Goal: Task Accomplishment & Management: Manage account settings

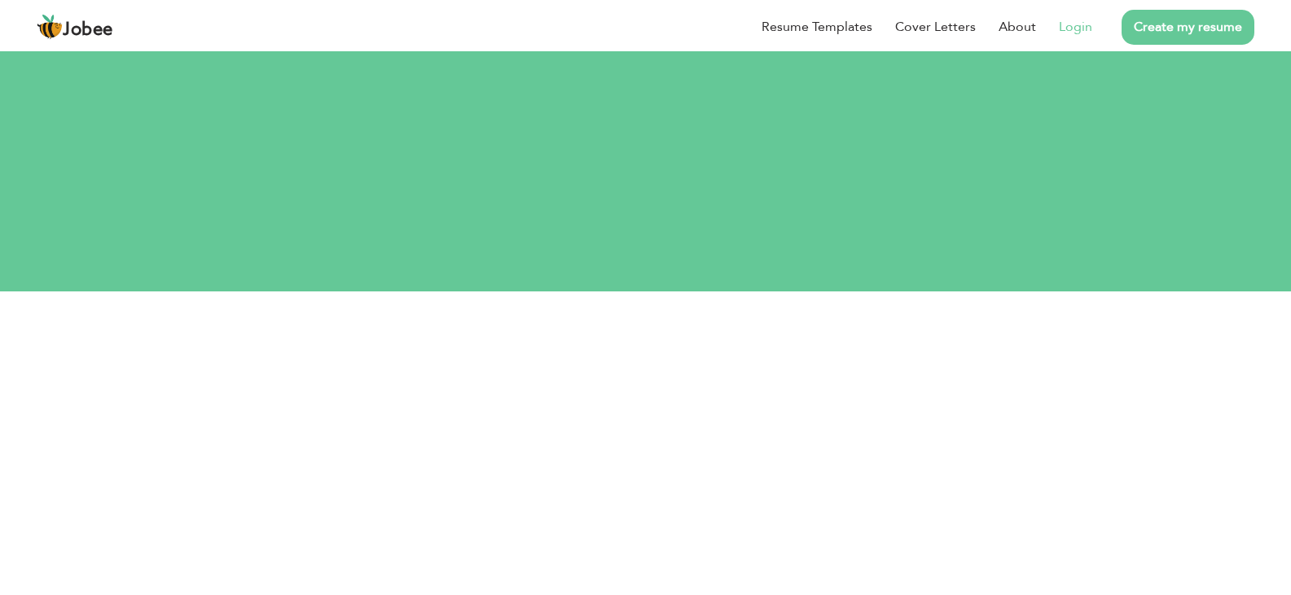
click at [1089, 25] on link "Login" at bounding box center [1075, 27] width 33 height 20
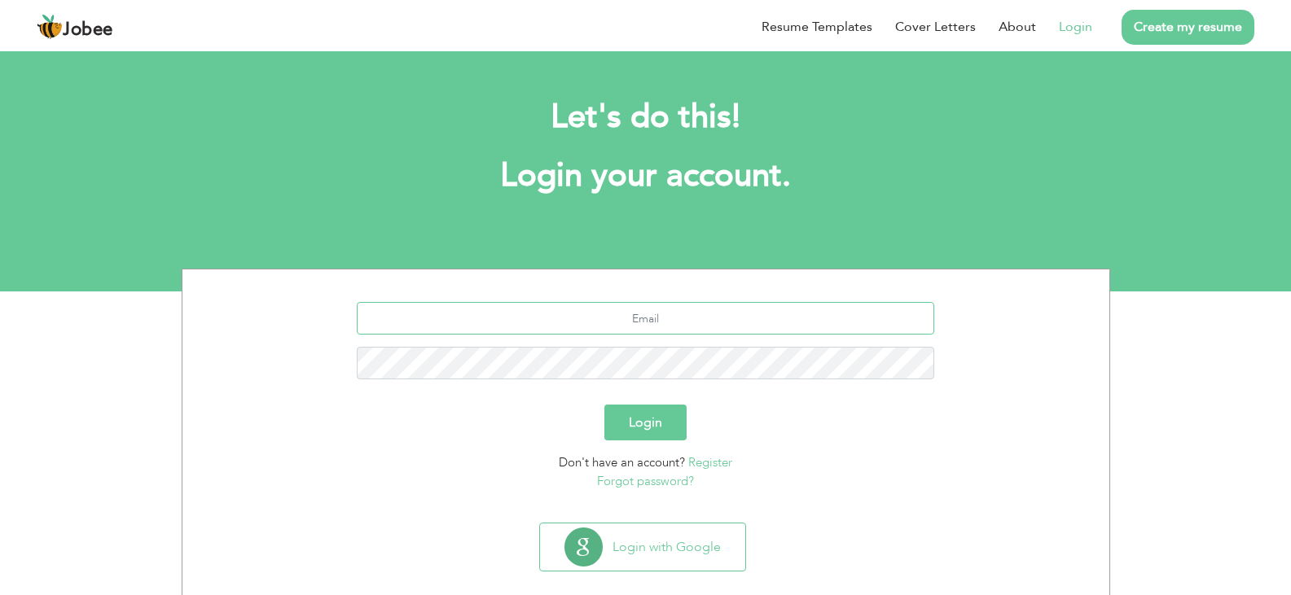
click at [655, 318] on input "text" at bounding box center [645, 318] width 577 height 33
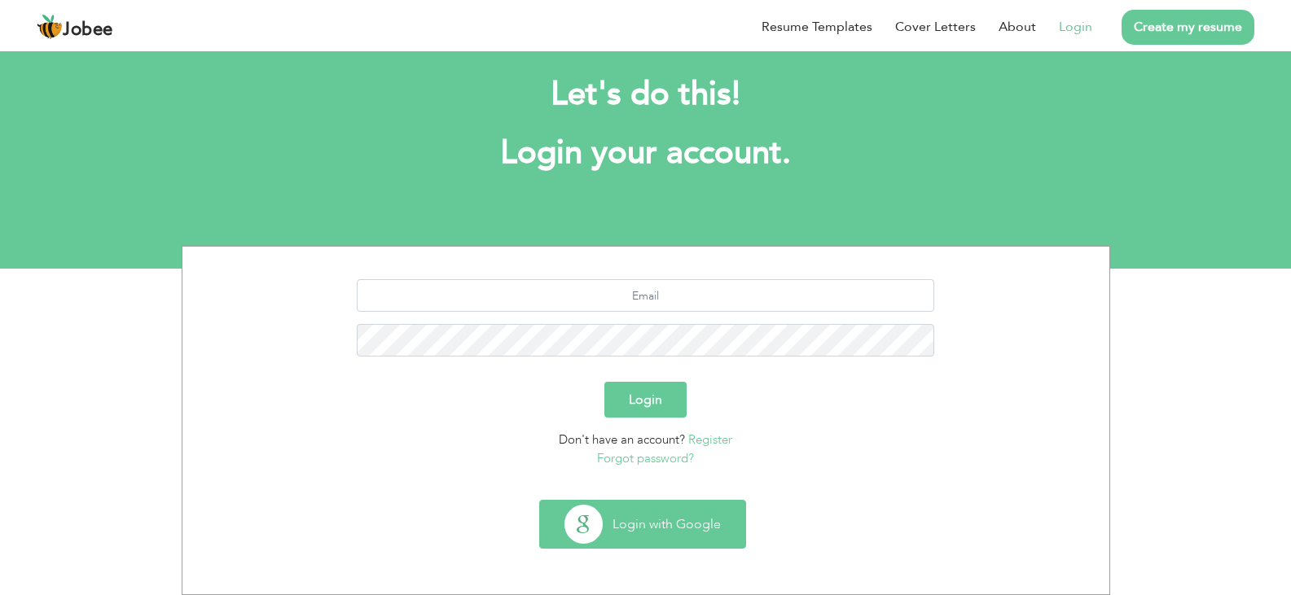
click at [651, 513] on button "Login with Google" at bounding box center [642, 524] width 205 height 47
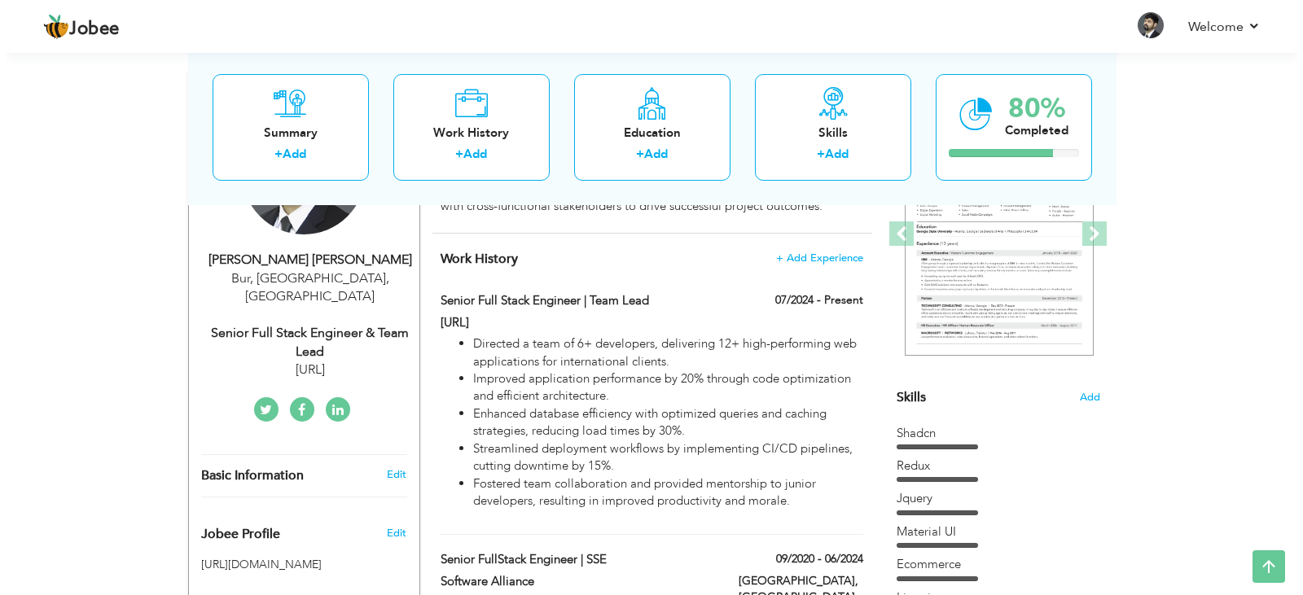
scroll to position [235, 0]
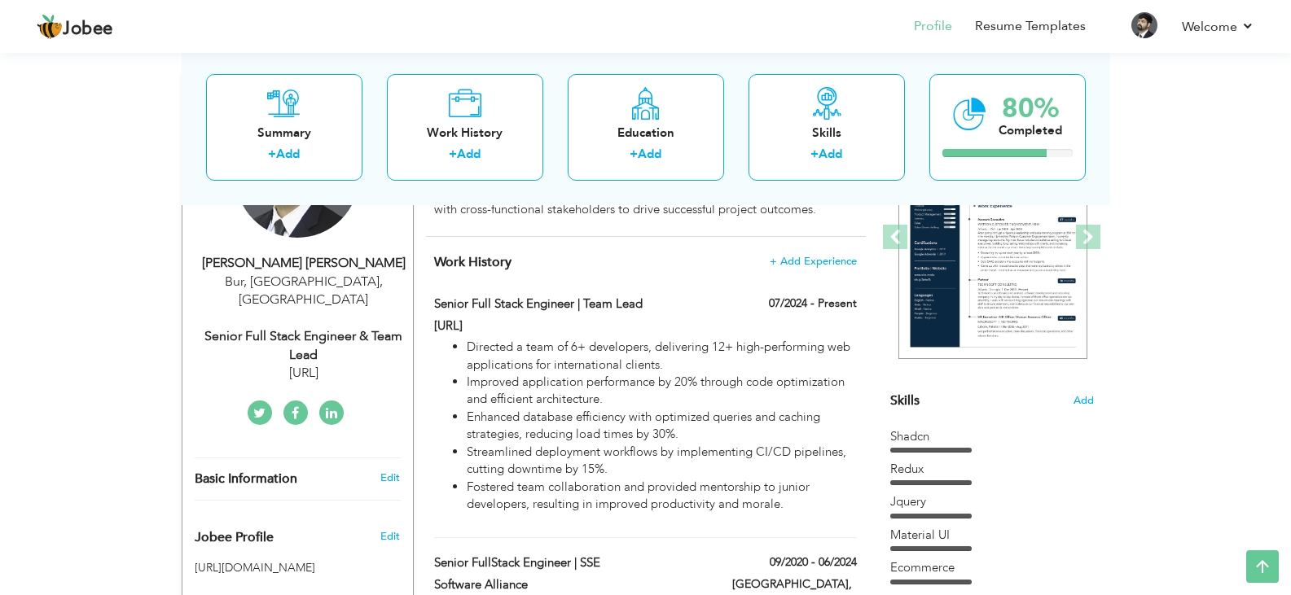
click at [344, 287] on div "Bur, Dubai , United Arab Emirates" at bounding box center [304, 291] width 218 height 37
type input "Waleed"
type input "Muaz"
type input "+96897003083"
select select "number:228"
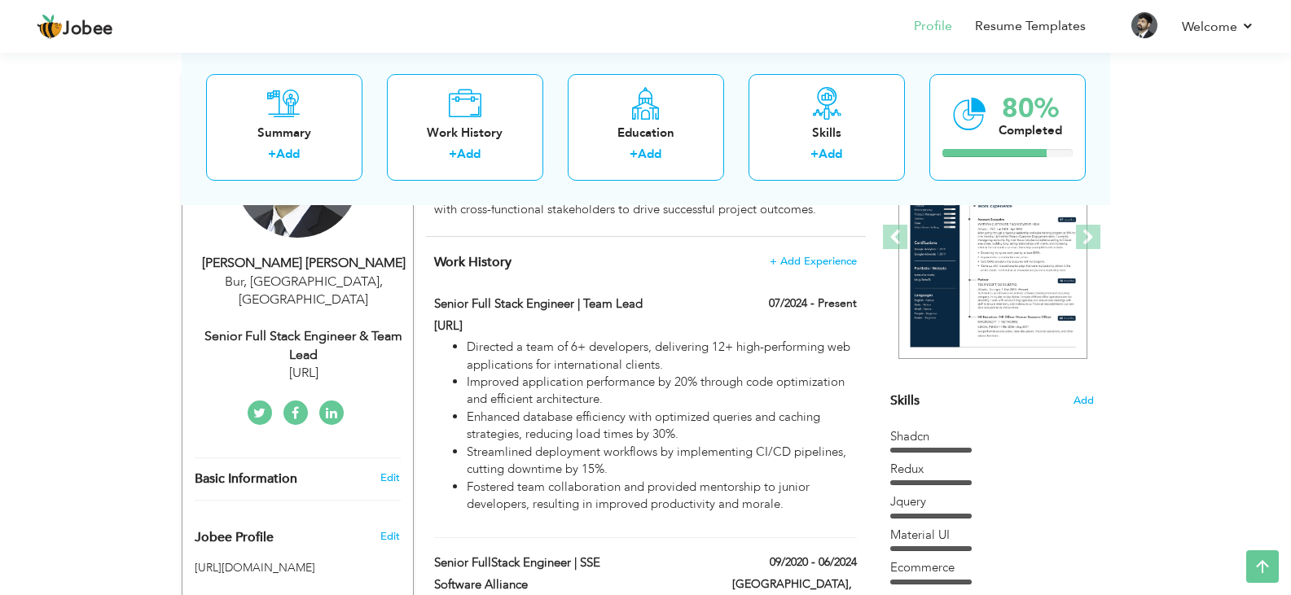
type input "Bur, Dubai"
select select "number:8"
type input "Prohlp.ai"
type input "Senior Full Stack Engineer & Team Lead"
type input "https://www.linkedin.com/in/waleedmuaz/"
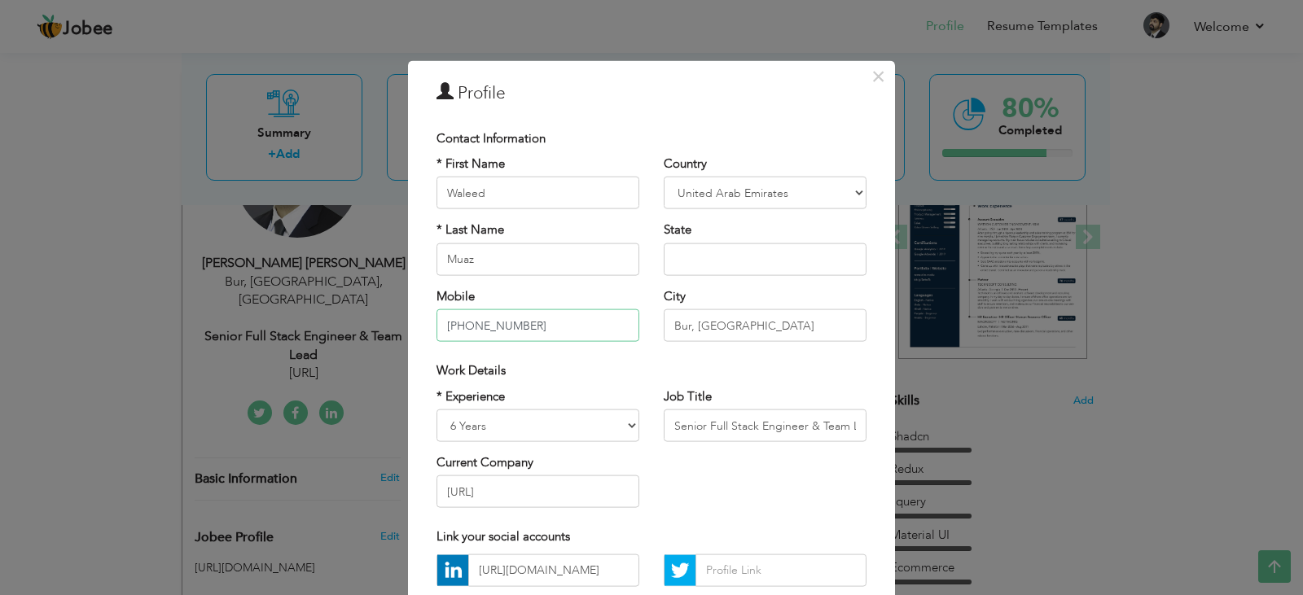
click at [594, 322] on input "+96897003083" at bounding box center [537, 325] width 203 height 33
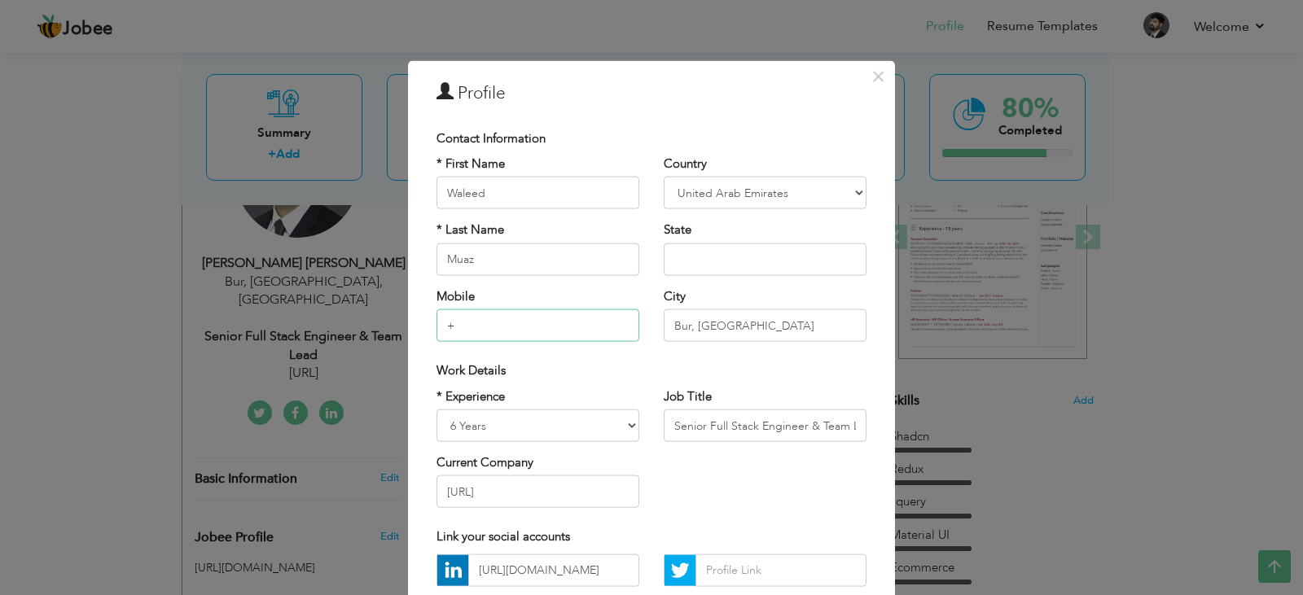
type input "+92 3234155484"
click at [721, 190] on select "Afghanistan Albania Algeria American Samoa Andorra Angola Anguilla Antarctica A…" at bounding box center [765, 193] width 203 height 33
select select "number:166"
click at [664, 177] on select "Afghanistan Albania Algeria American Samoa Andorra Angola Anguilla Antarctica A…" at bounding box center [765, 193] width 203 height 33
click at [747, 270] on input "text" at bounding box center [765, 259] width 203 height 33
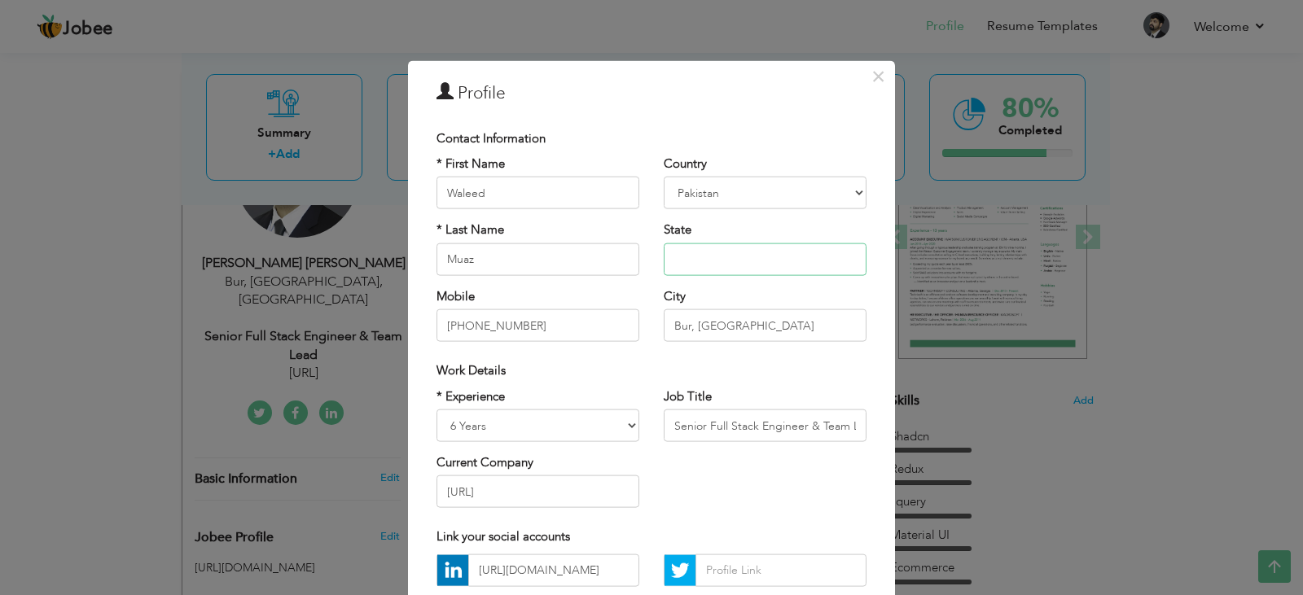
type input "P"
click at [677, 344] on div "Country Afghanistan Albania Algeria American Samoa Andorra Angola Anguilla Anta…" at bounding box center [764, 255] width 227 height 199
drag, startPoint x: 695, startPoint y: 342, endPoint x: 752, endPoint y: 318, distance: 62.0
click at [752, 318] on div "Country Afghanistan Albania Algeria American Samoa Andorra Angola Anguilla Anta…" at bounding box center [764, 255] width 227 height 199
click at [752, 318] on input "Bur, Dubai" at bounding box center [765, 325] width 203 height 33
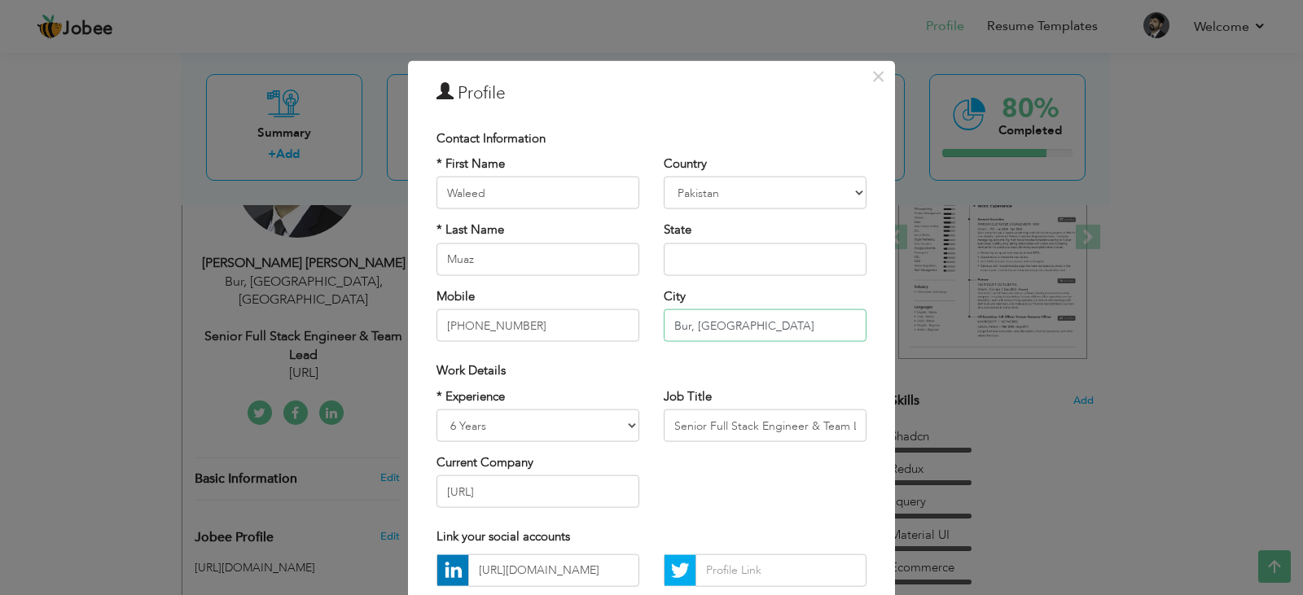
click at [752, 318] on input "Bur, Dubai" at bounding box center [765, 325] width 203 height 33
type input "Bur"
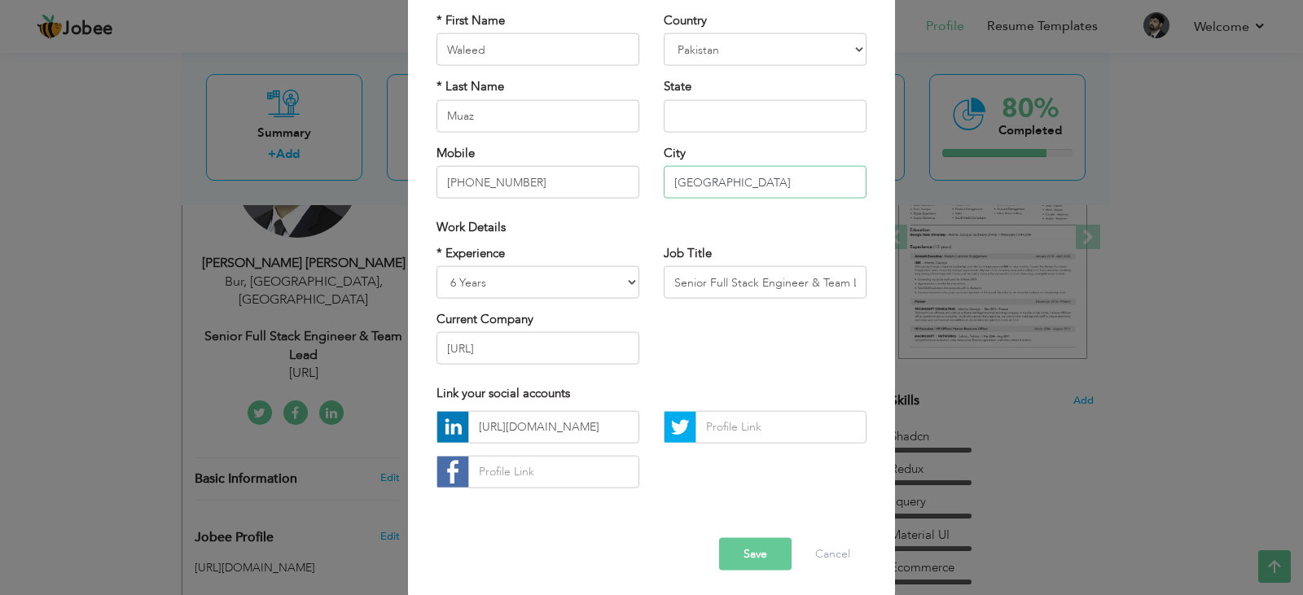
scroll to position [147, 0]
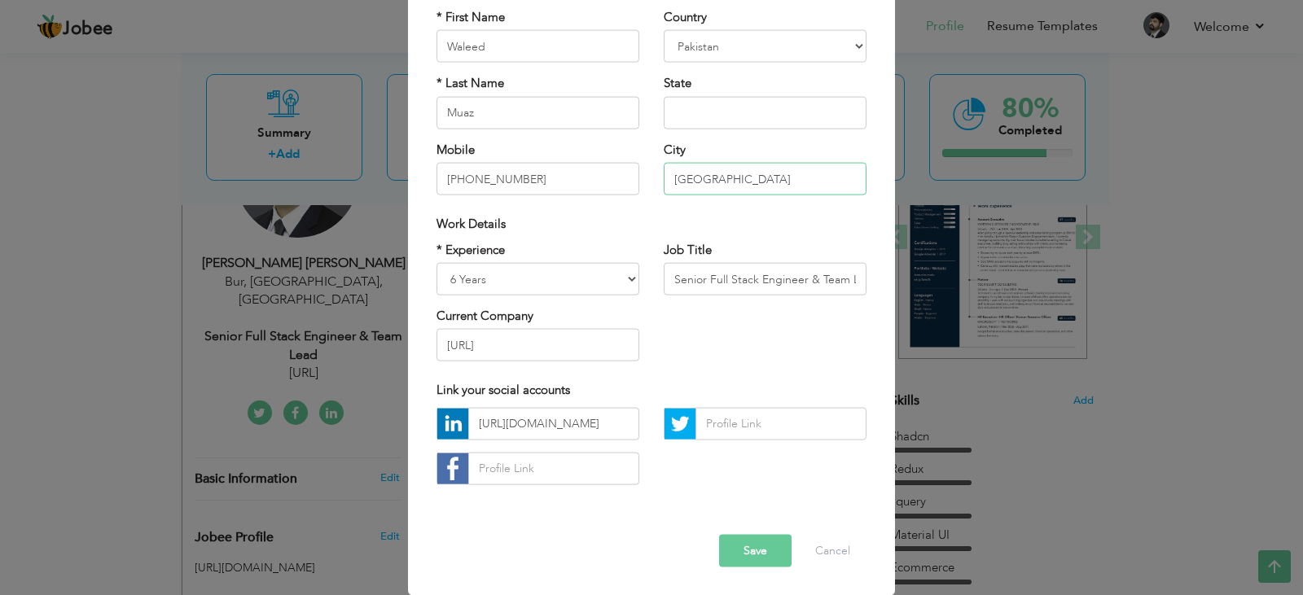
type input "Lahore"
click at [531, 280] on select "Entry Level Less than 1 Year 1 Year 2 Years 3 Years 4 Years 5 Years 6 Years 7 Y…" at bounding box center [537, 279] width 203 height 33
select select "number:9"
click at [436, 263] on select "Entry Level Less than 1 Year 1 Year 2 Years 3 Years 4 Years 5 Years 6 Years 7 Y…" at bounding box center [537, 279] width 203 height 33
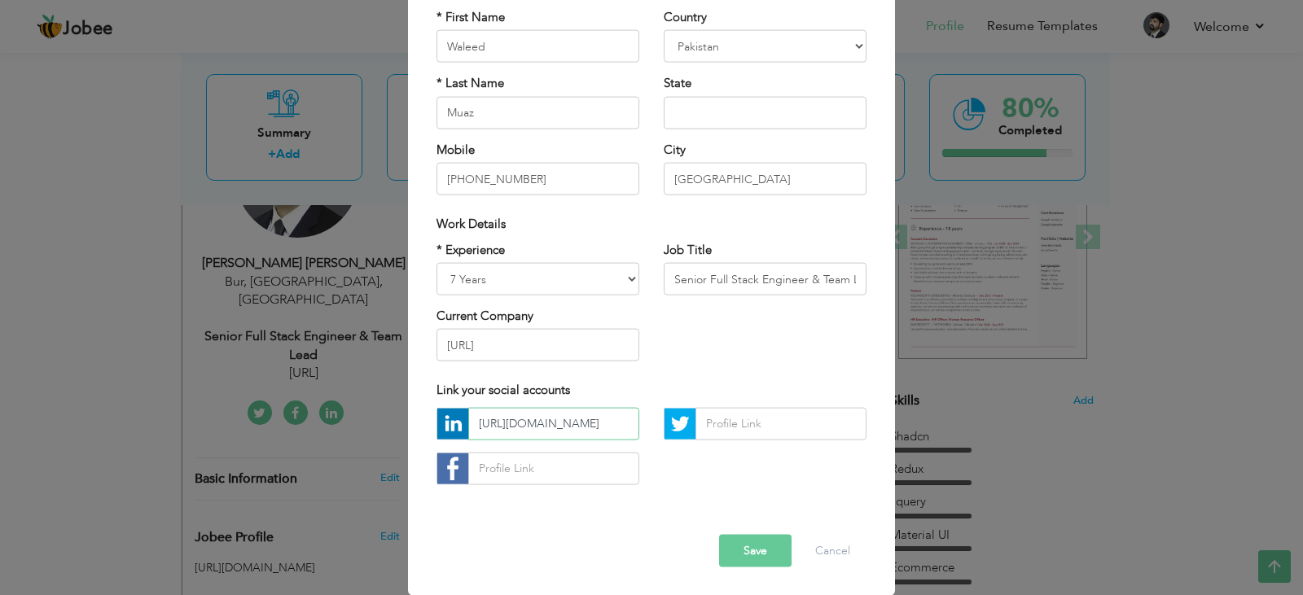
scroll to position [0, 64]
drag, startPoint x: 534, startPoint y: 423, endPoint x: 717, endPoint y: 432, distance: 182.6
click at [717, 432] on div "https://www.linkedin.com/in/waleedmuaz/" at bounding box center [651, 452] width 454 height 90
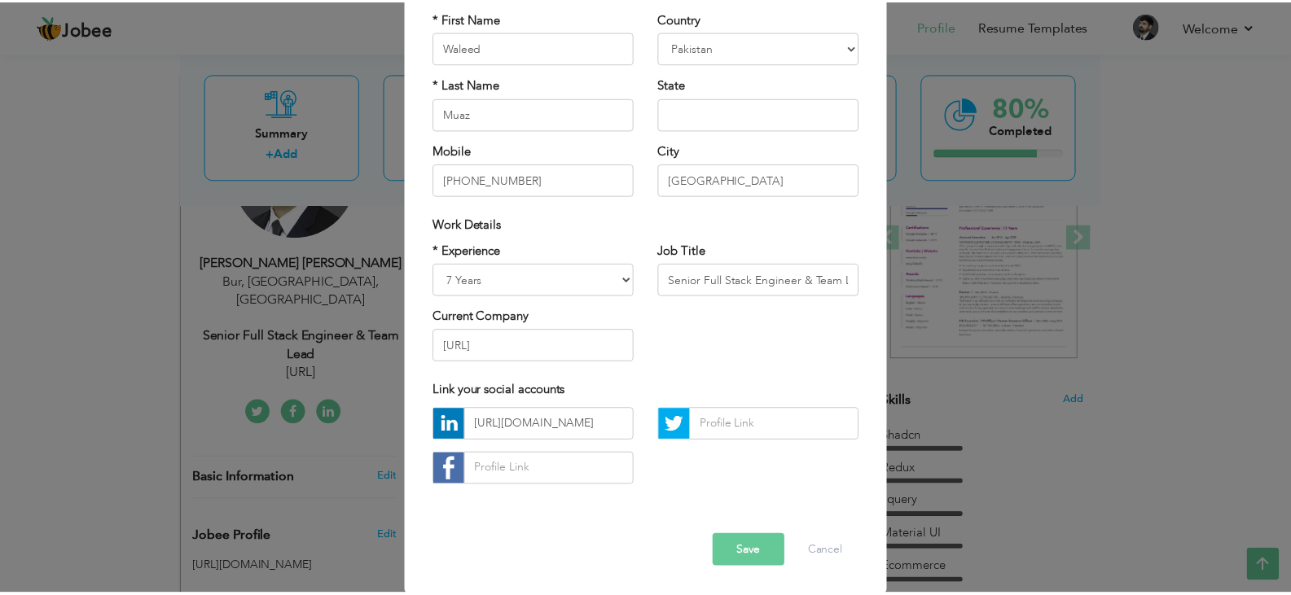
scroll to position [0, 0]
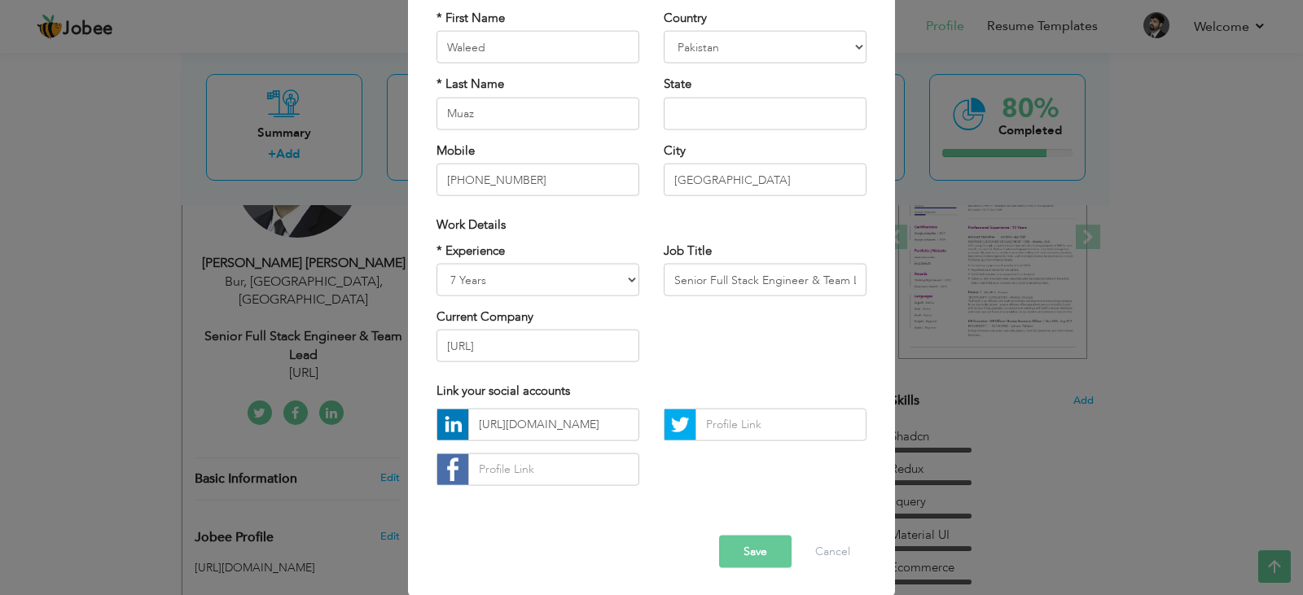
click at [736, 559] on button "Save" at bounding box center [755, 551] width 72 height 33
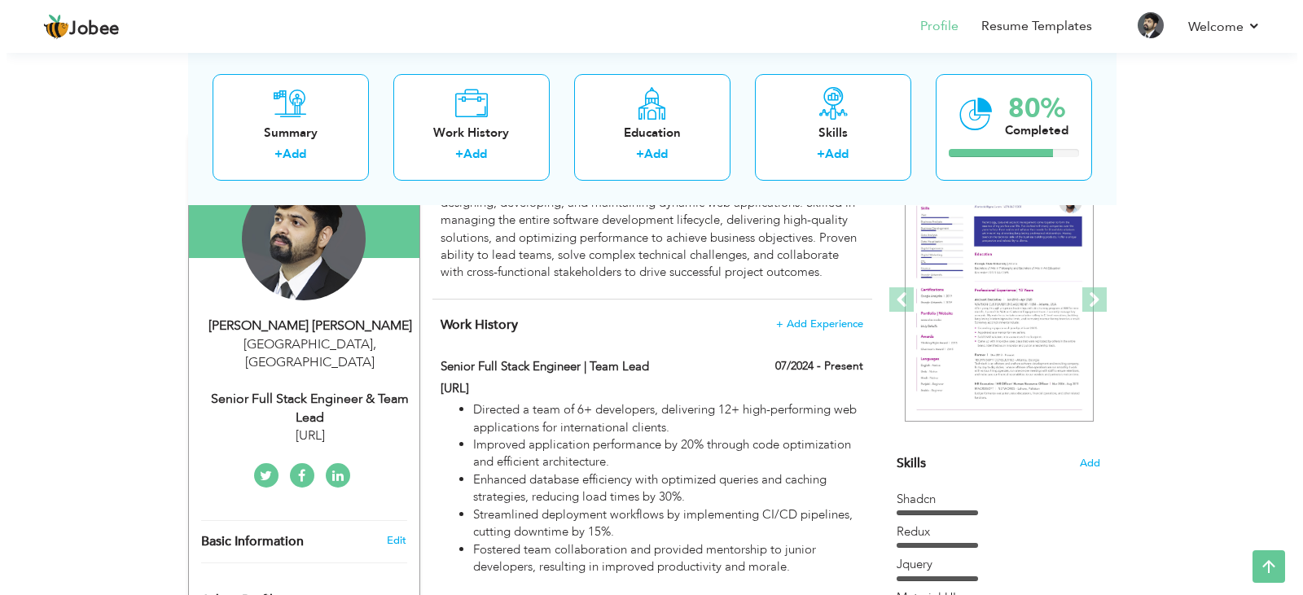
scroll to position [171, 0]
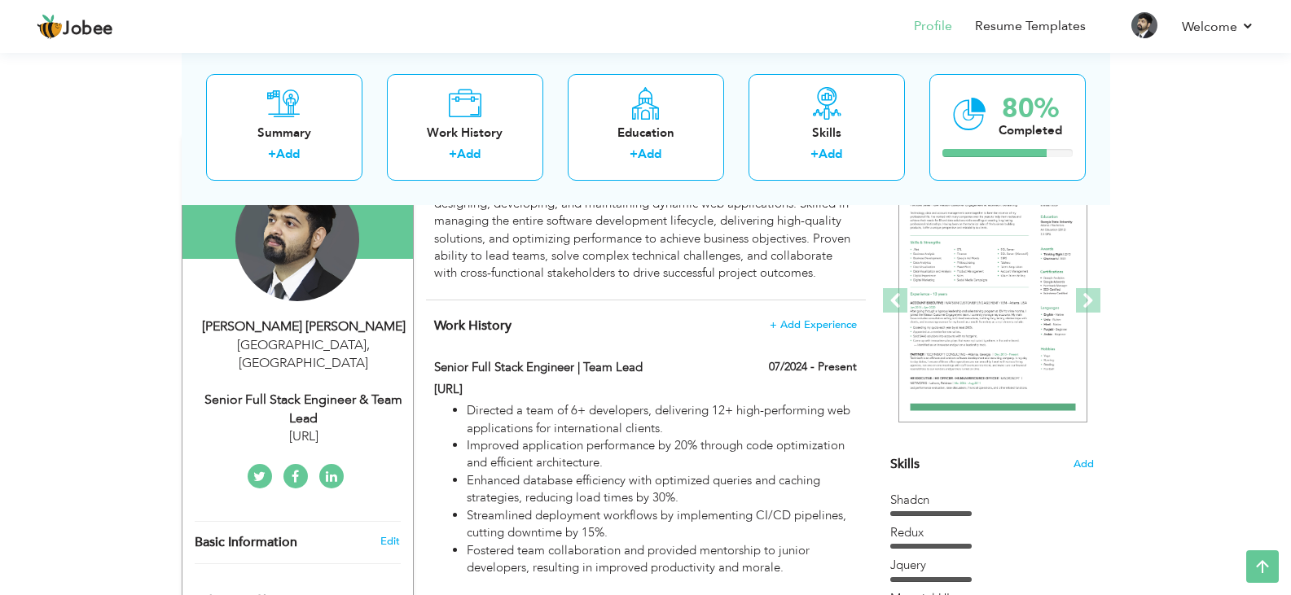
click at [291, 342] on div "Lahore , Pakistan" at bounding box center [304, 354] width 218 height 37
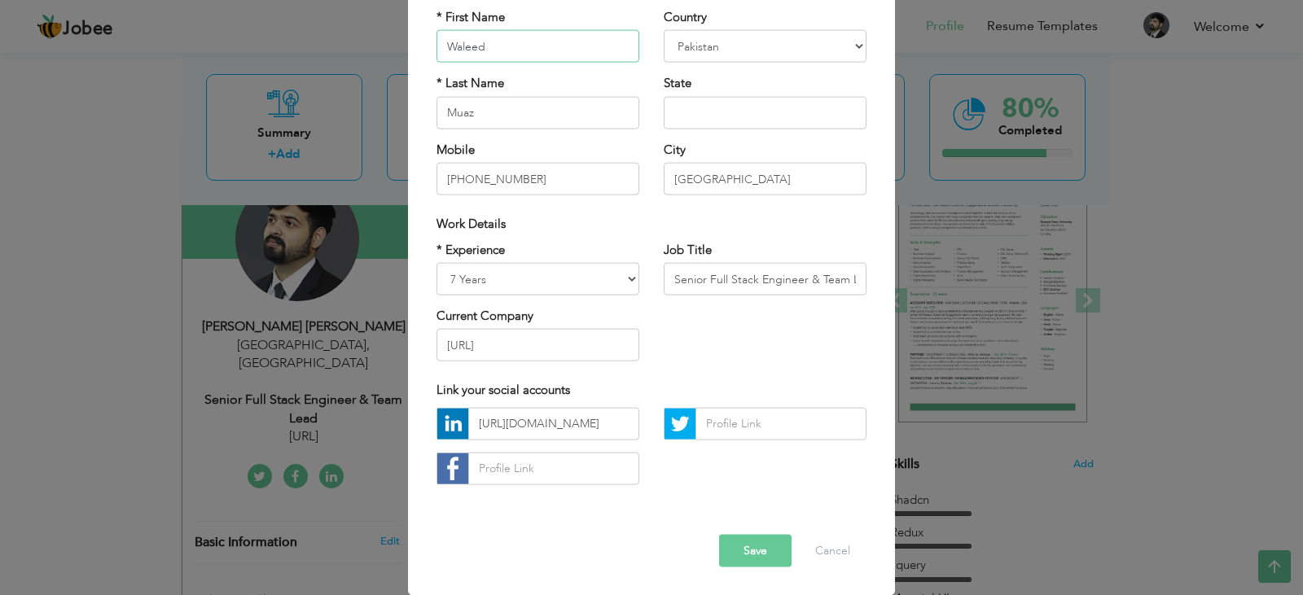
scroll to position [0, 0]
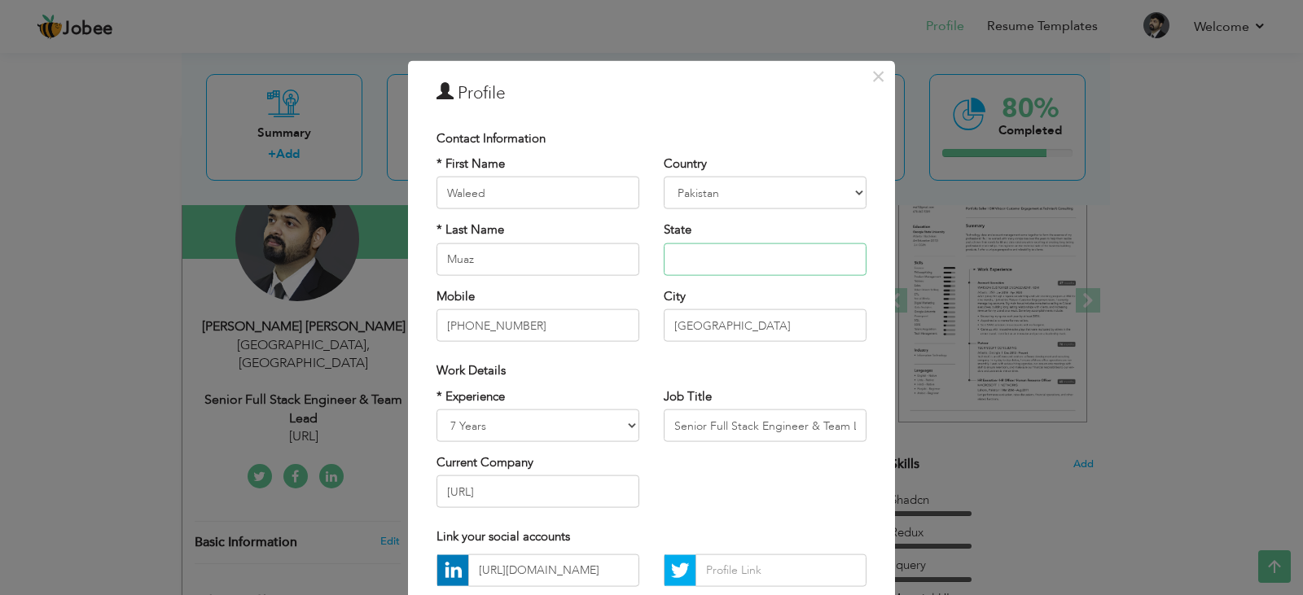
click at [730, 245] on input "text" at bounding box center [765, 259] width 203 height 33
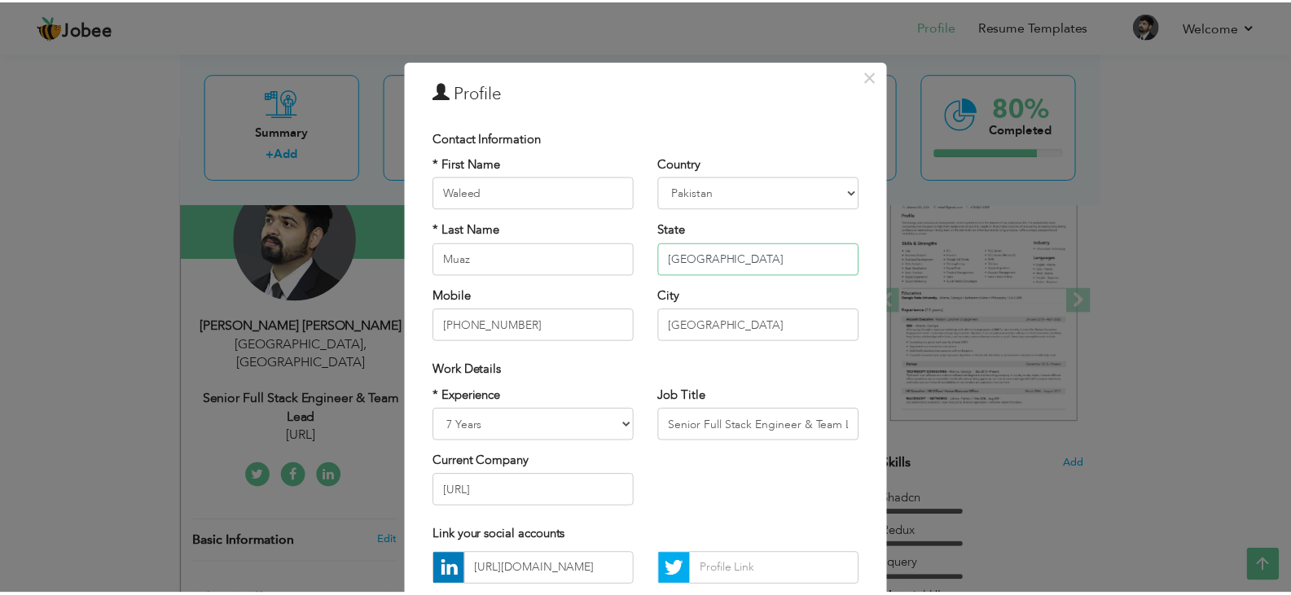
scroll to position [147, 0]
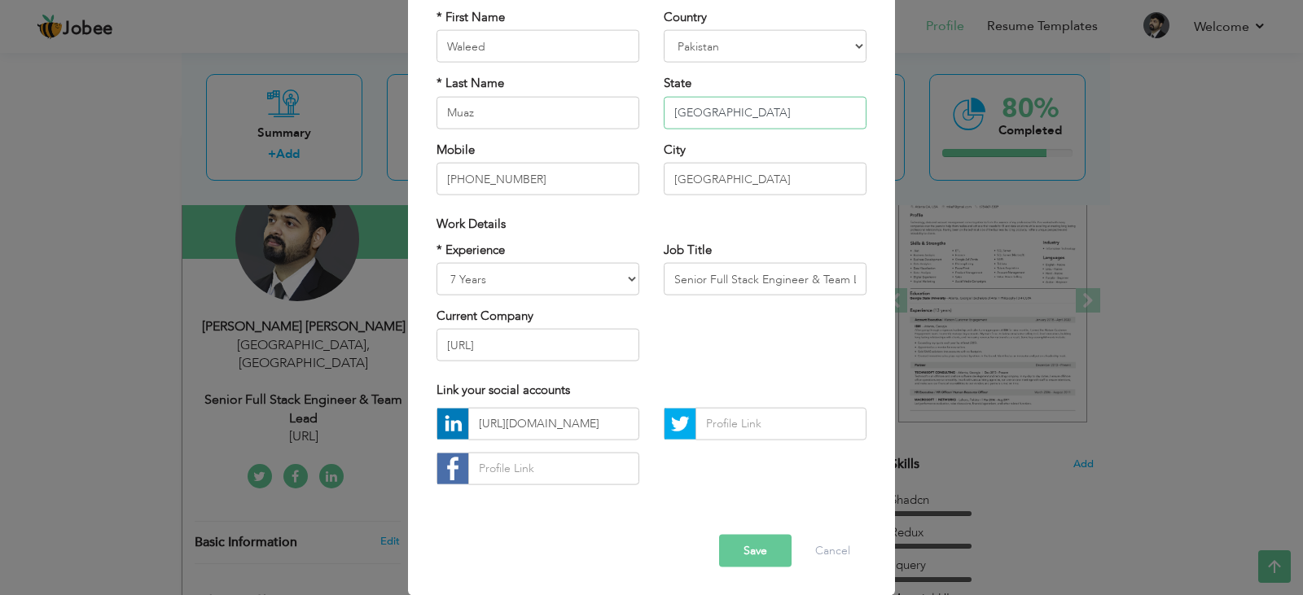
type input "Punjab"
click at [748, 557] on button "Save" at bounding box center [755, 550] width 72 height 33
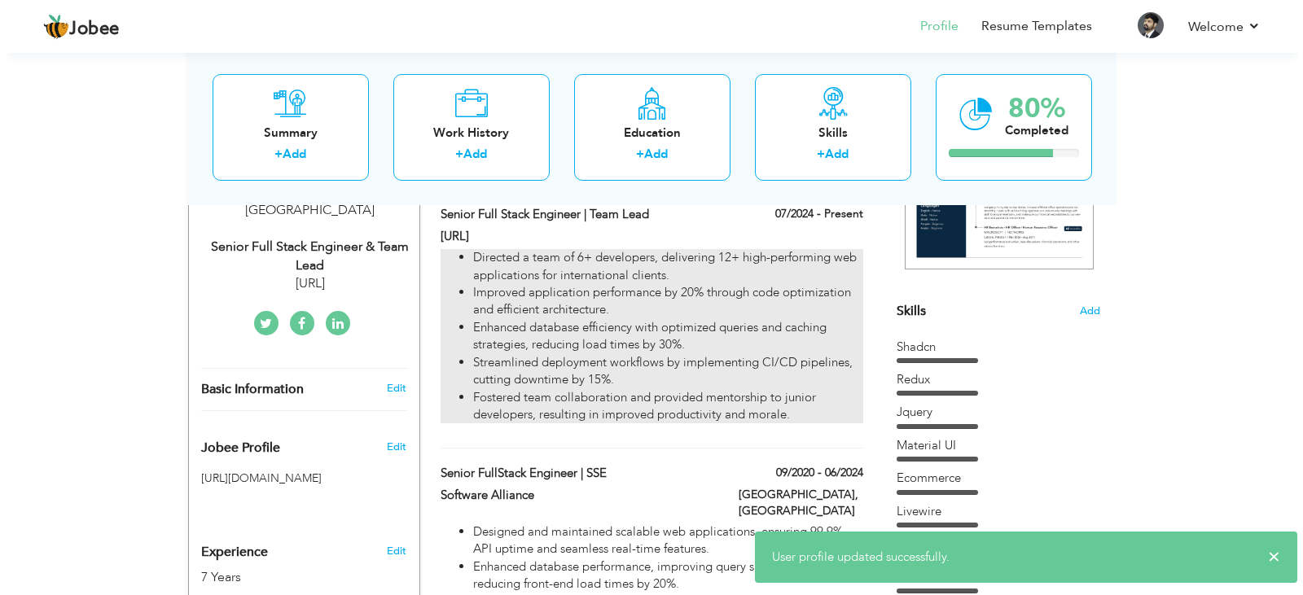
scroll to position [327, 0]
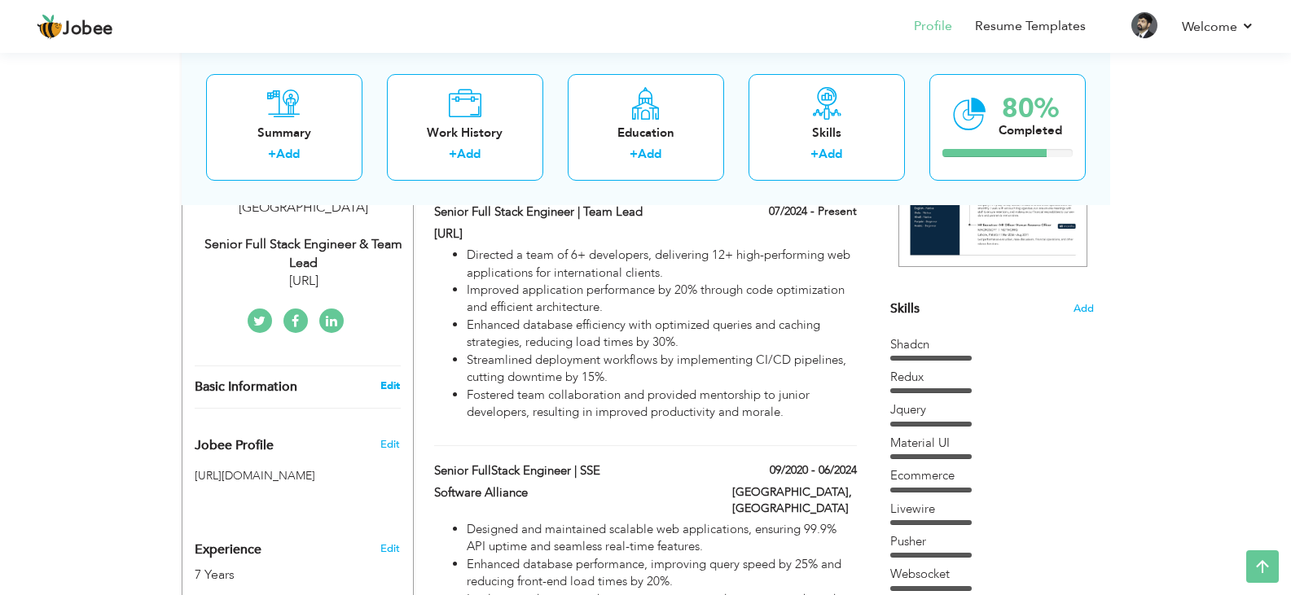
click at [399, 379] on link "Edit" at bounding box center [390, 386] width 20 height 15
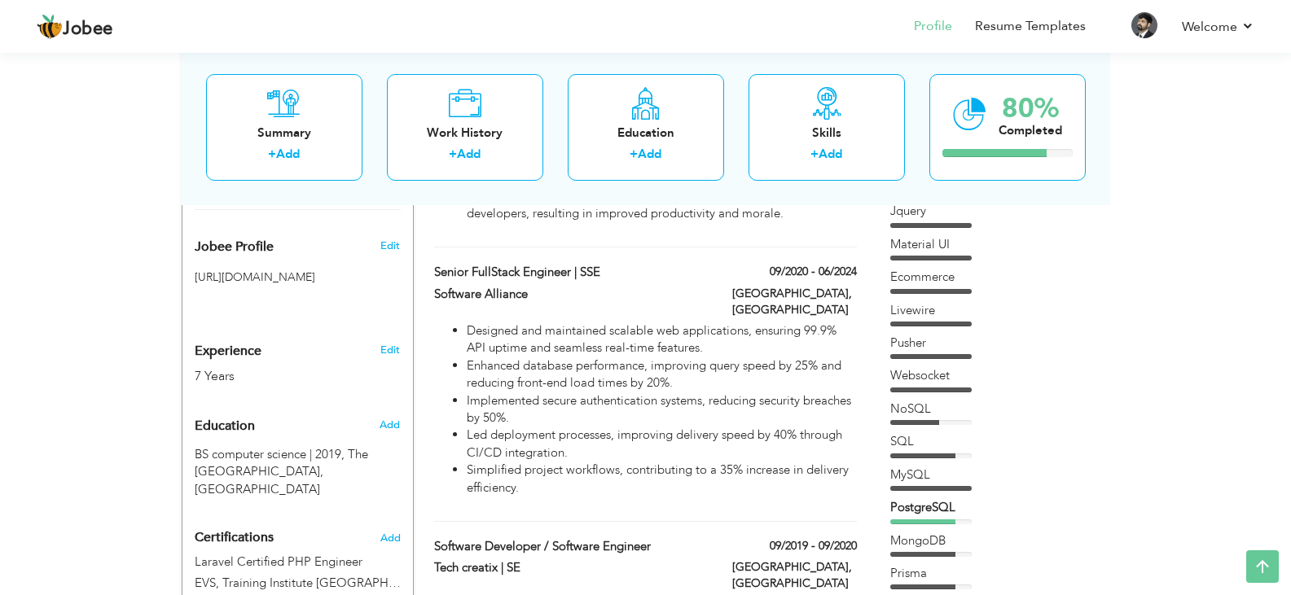
scroll to position [0, 0]
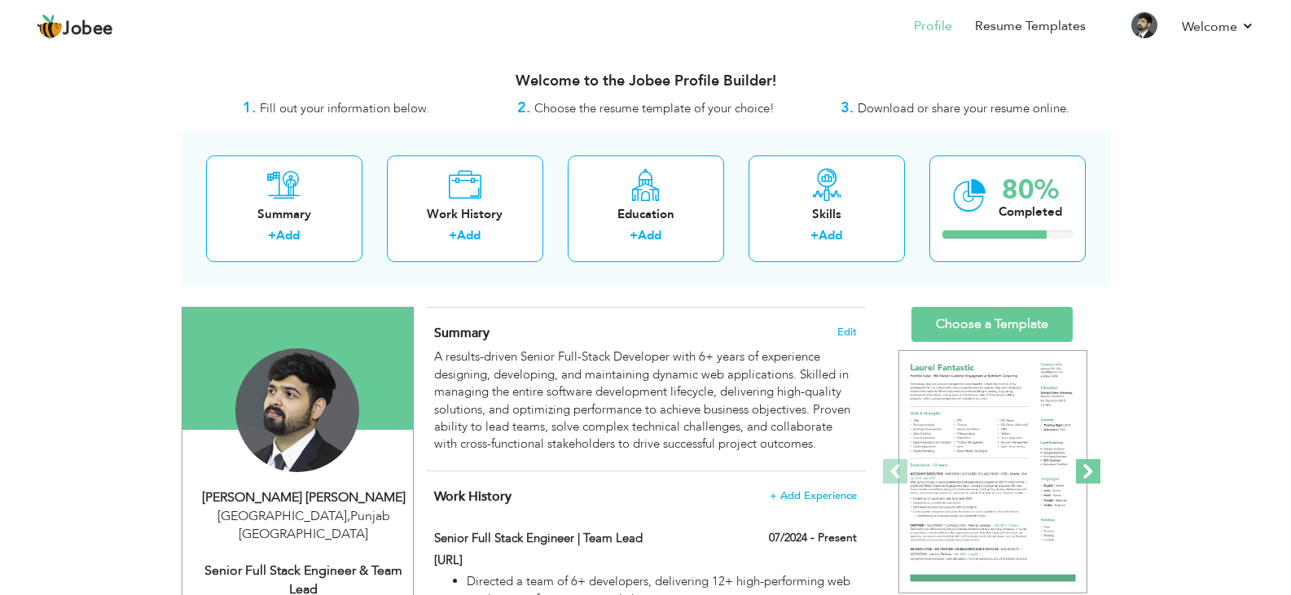
click at [1097, 467] on span at bounding box center [1088, 471] width 24 height 24
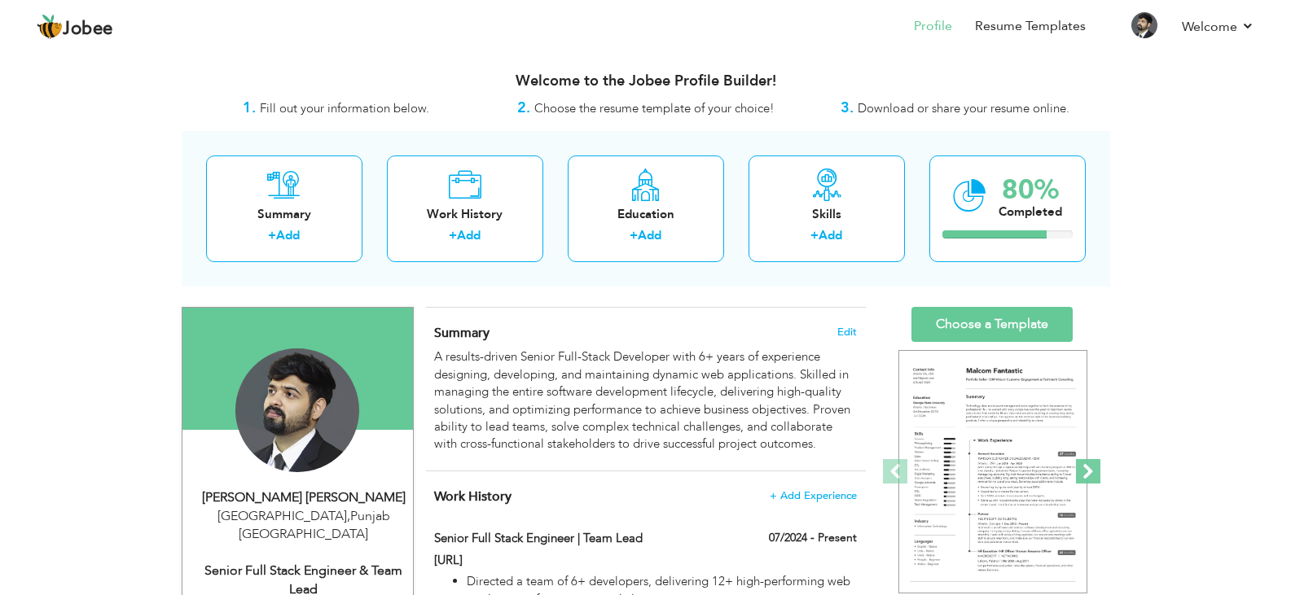
click at [1097, 467] on span at bounding box center [1088, 471] width 24 height 24
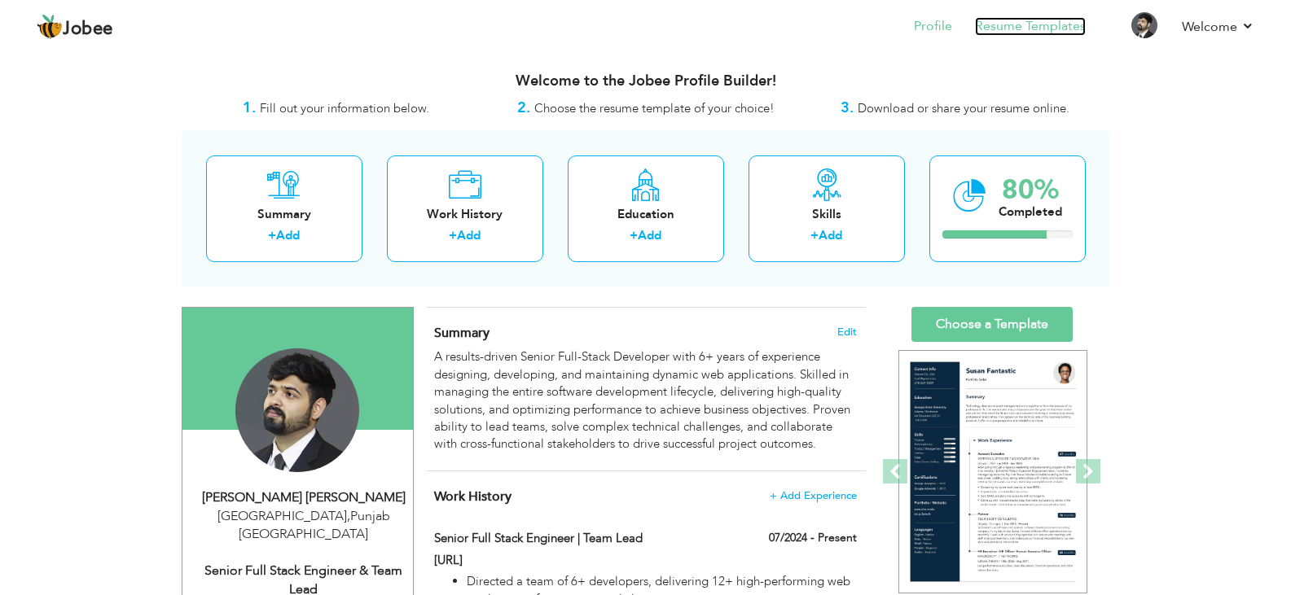
click at [1049, 28] on link "Resume Templates" at bounding box center [1030, 26] width 111 height 19
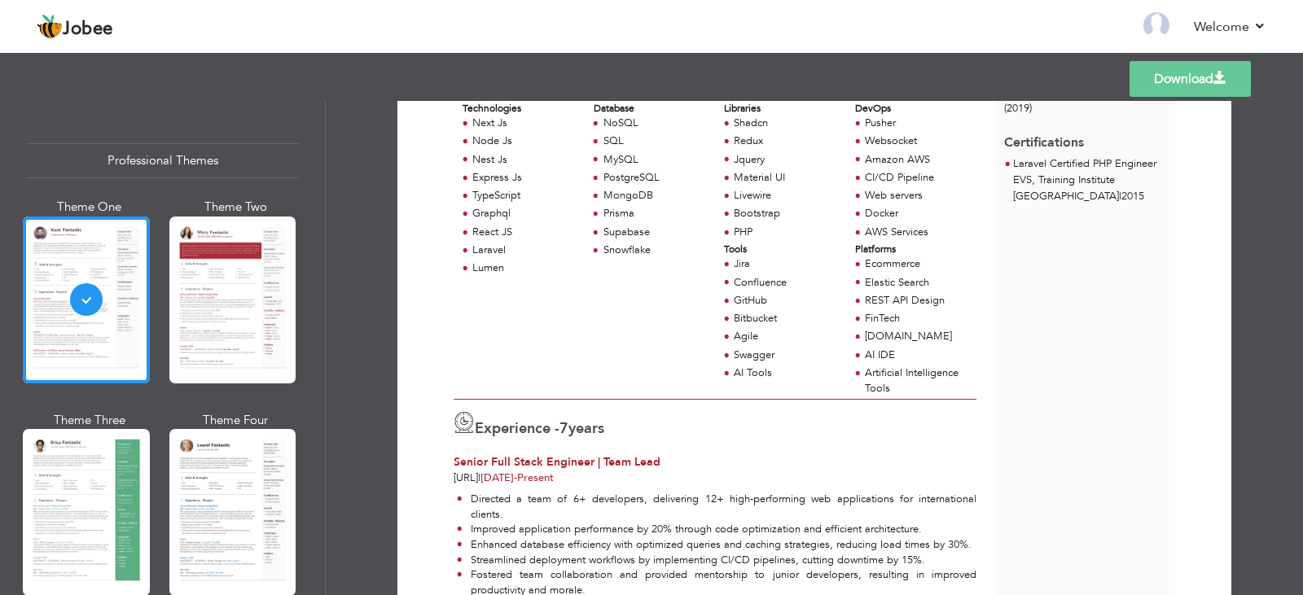
scroll to position [284, 0]
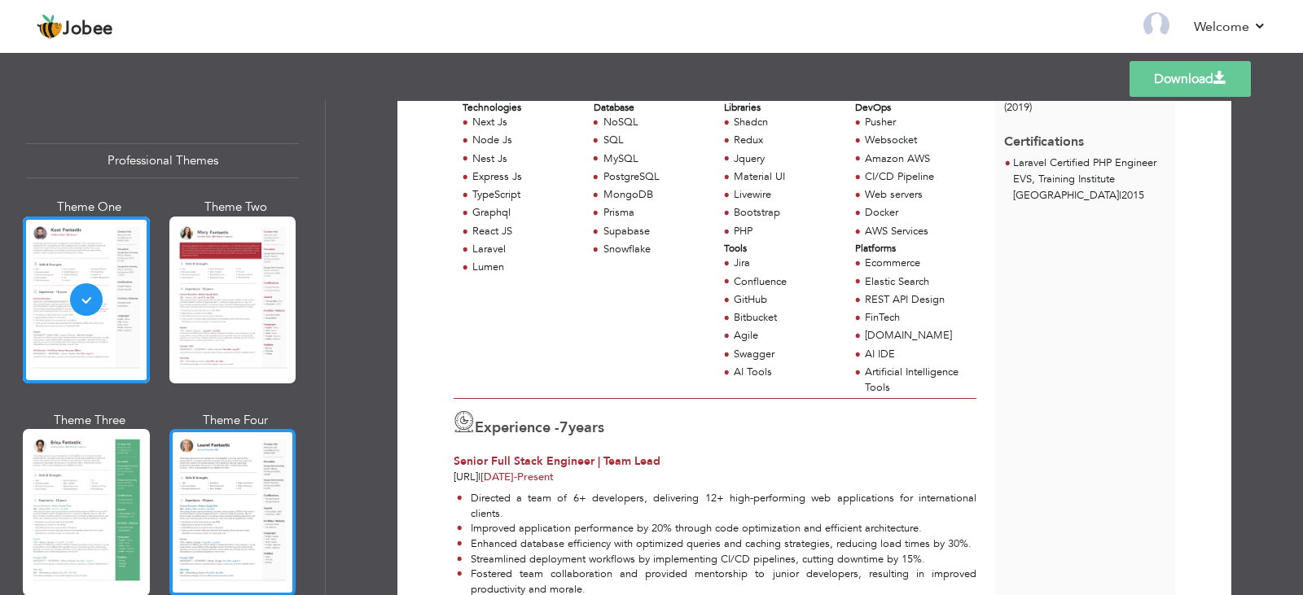
click at [261, 464] on div at bounding box center [232, 512] width 127 height 167
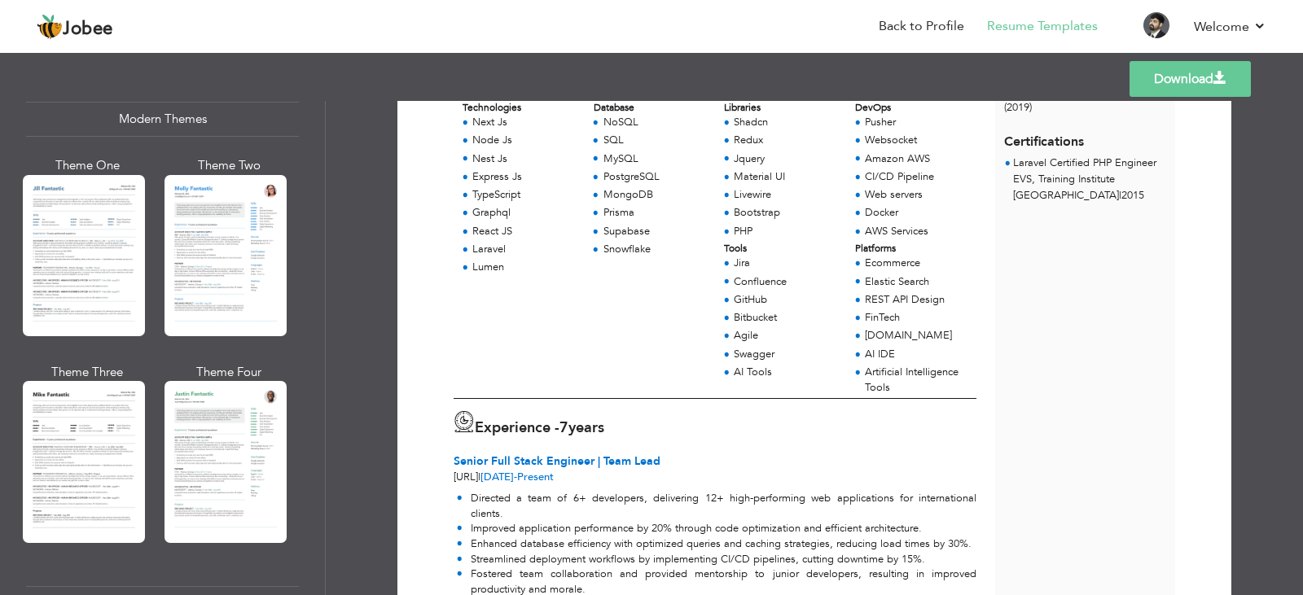
scroll to position [752, 0]
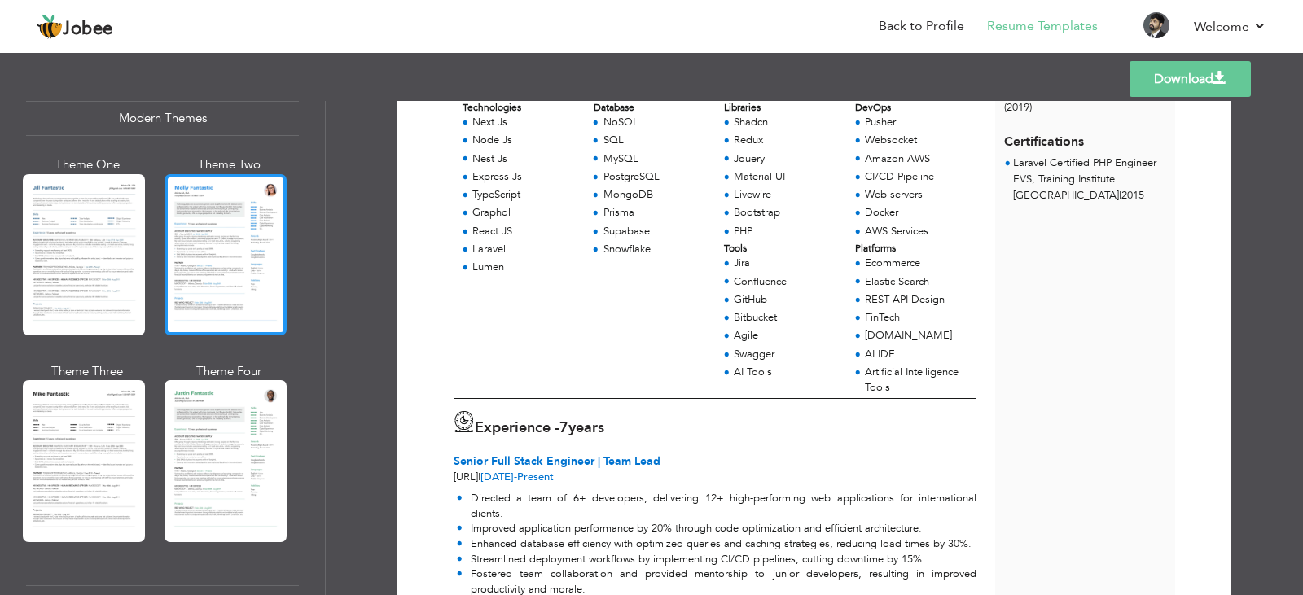
click at [252, 240] on div at bounding box center [225, 254] width 122 height 161
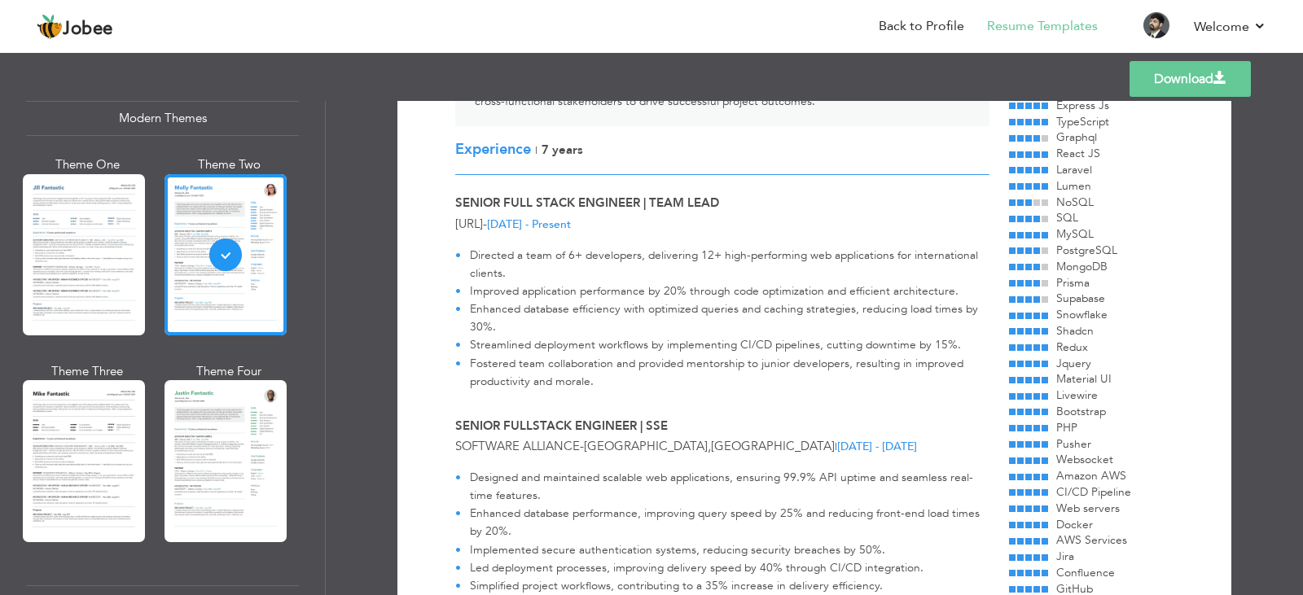
scroll to position [787, 0]
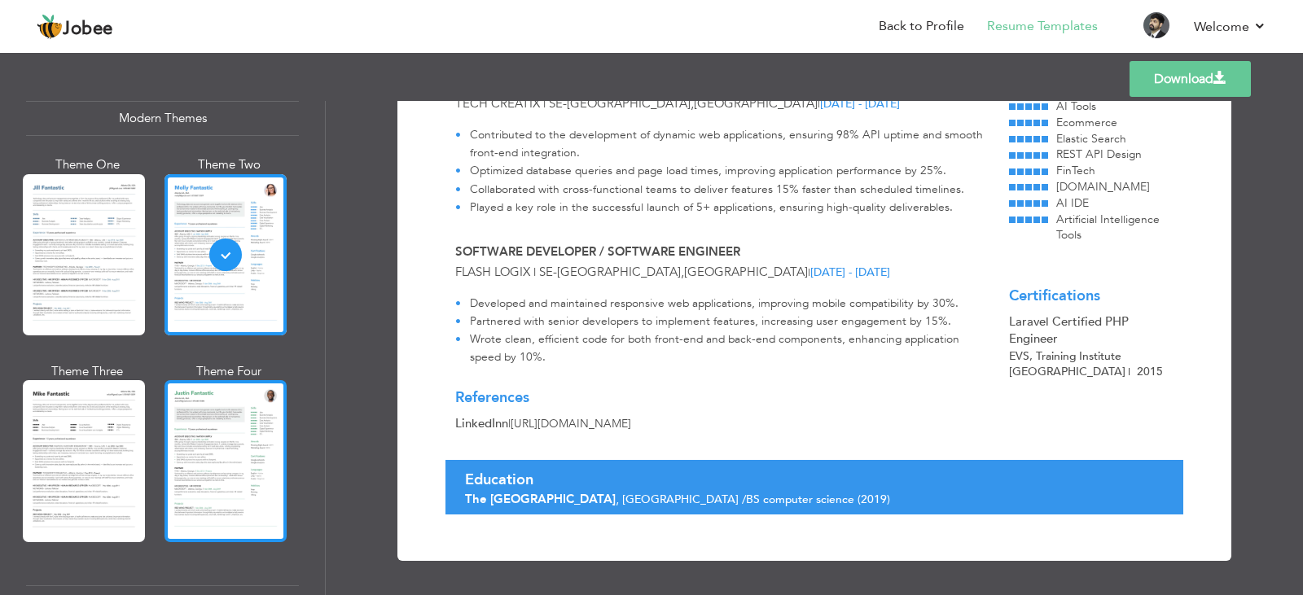
click at [272, 466] on div at bounding box center [225, 460] width 122 height 161
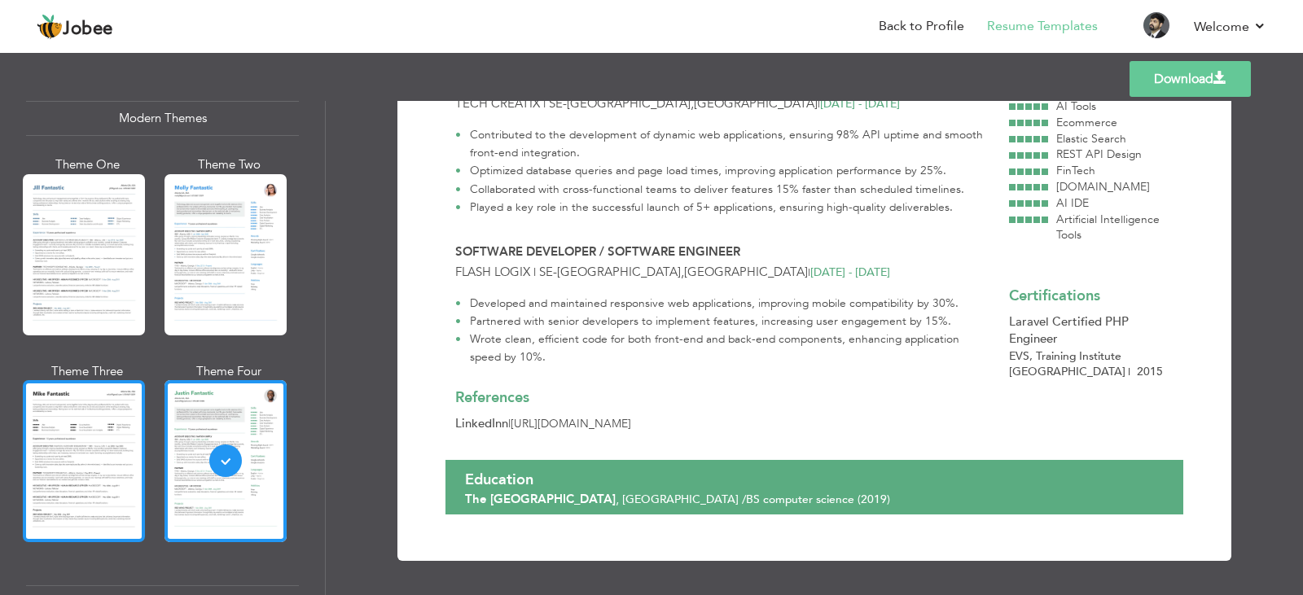
click at [101, 447] on div at bounding box center [84, 460] width 122 height 161
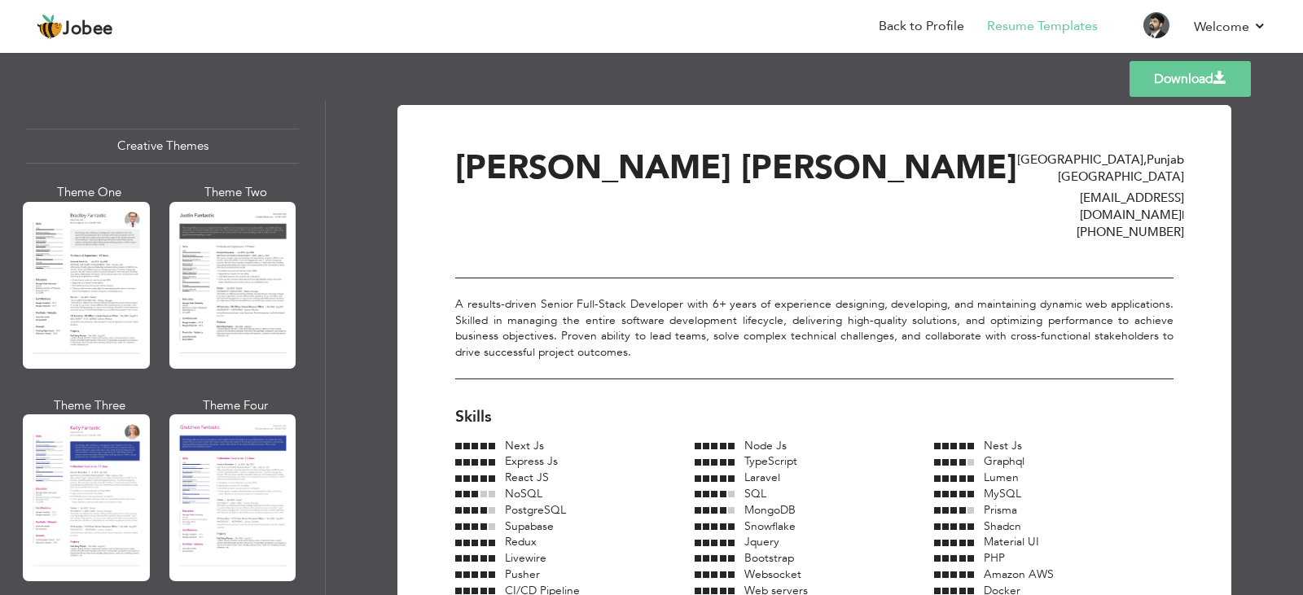
scroll to position [1920, 0]
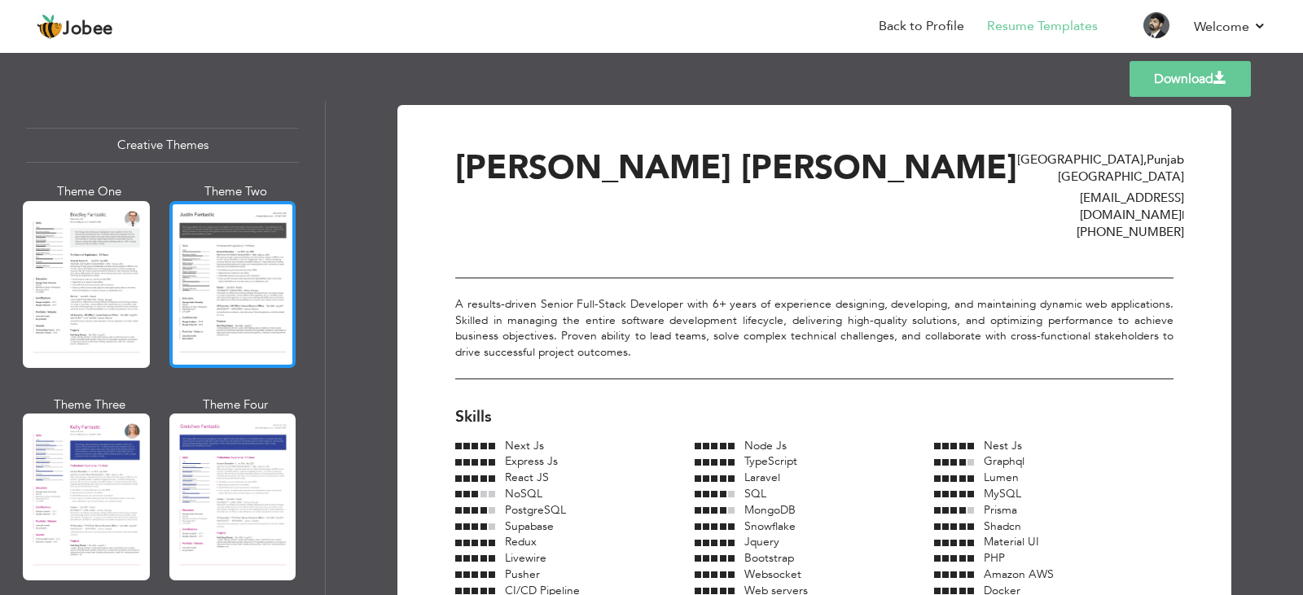
click at [202, 276] on div at bounding box center [232, 284] width 127 height 167
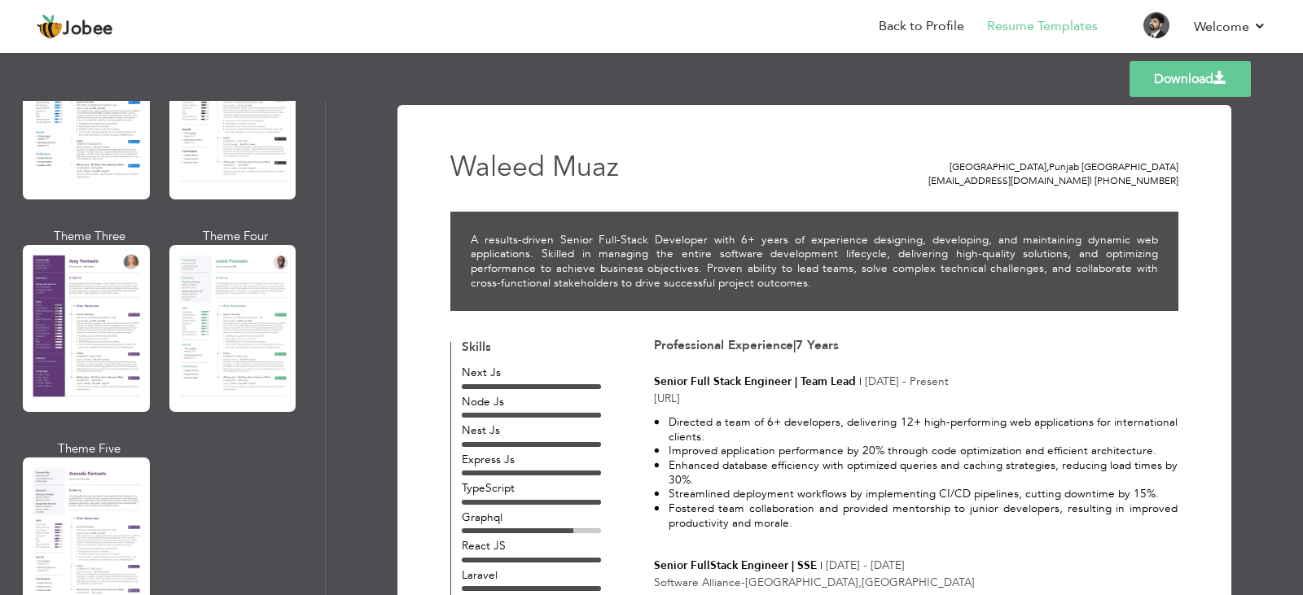
scroll to position [1374, 0]
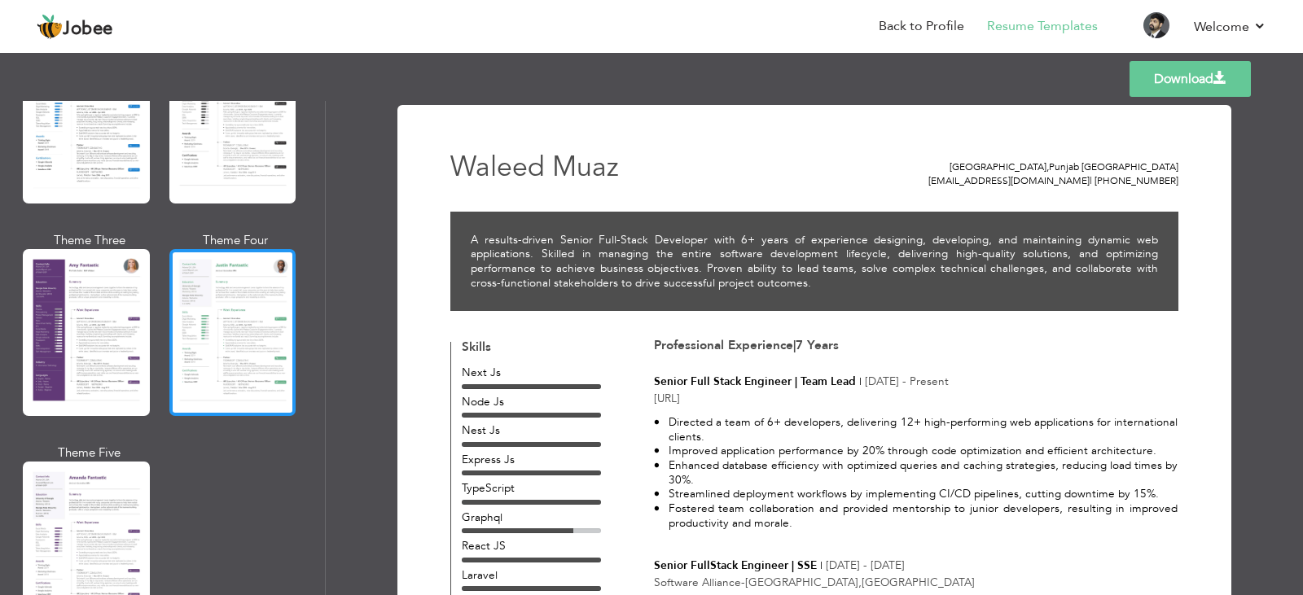
click at [204, 334] on div at bounding box center [232, 332] width 127 height 167
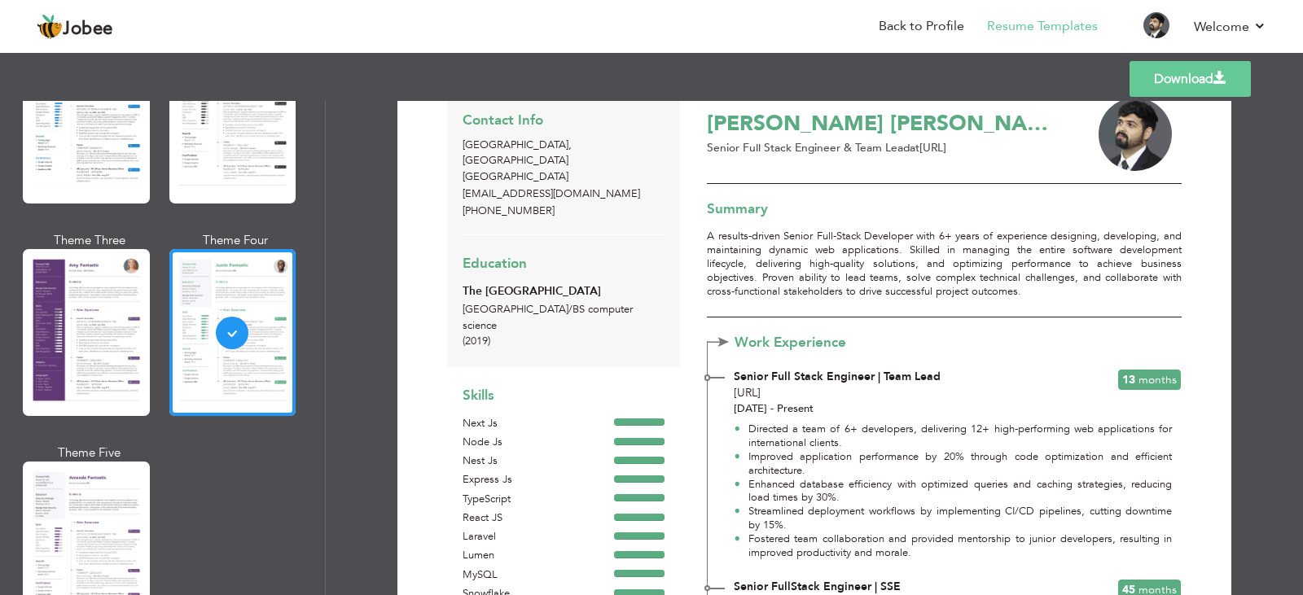
scroll to position [0, 0]
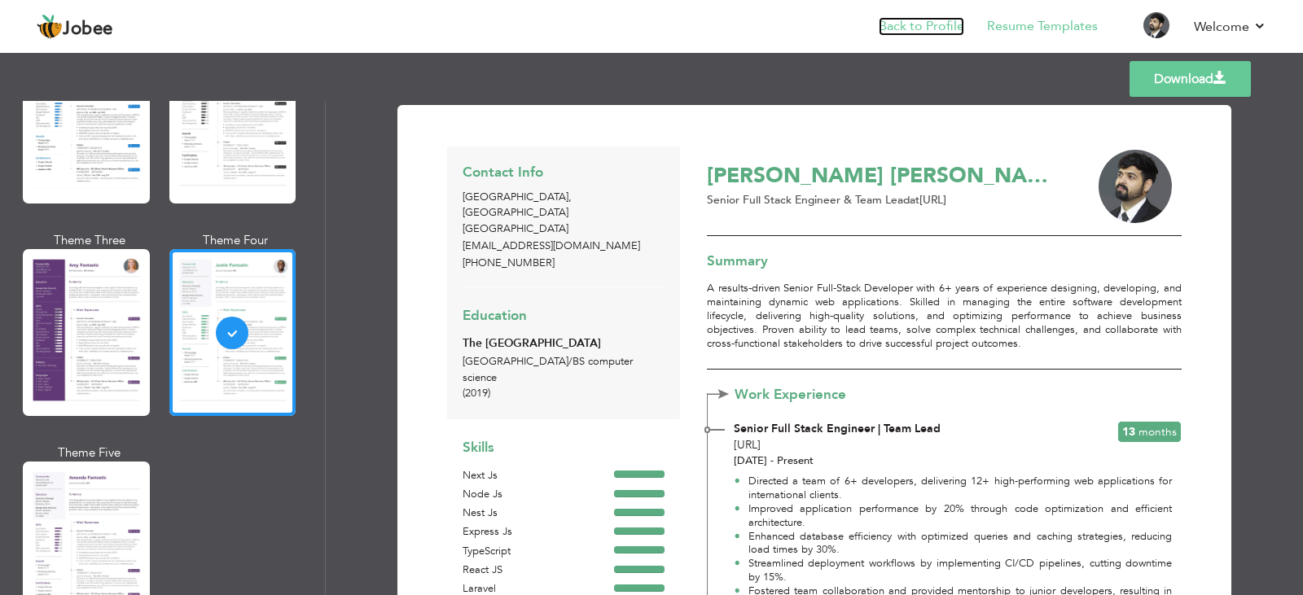
click at [896, 26] on link "Back to Profile" at bounding box center [921, 26] width 85 height 19
